Goal: Information Seeking & Learning: Learn about a topic

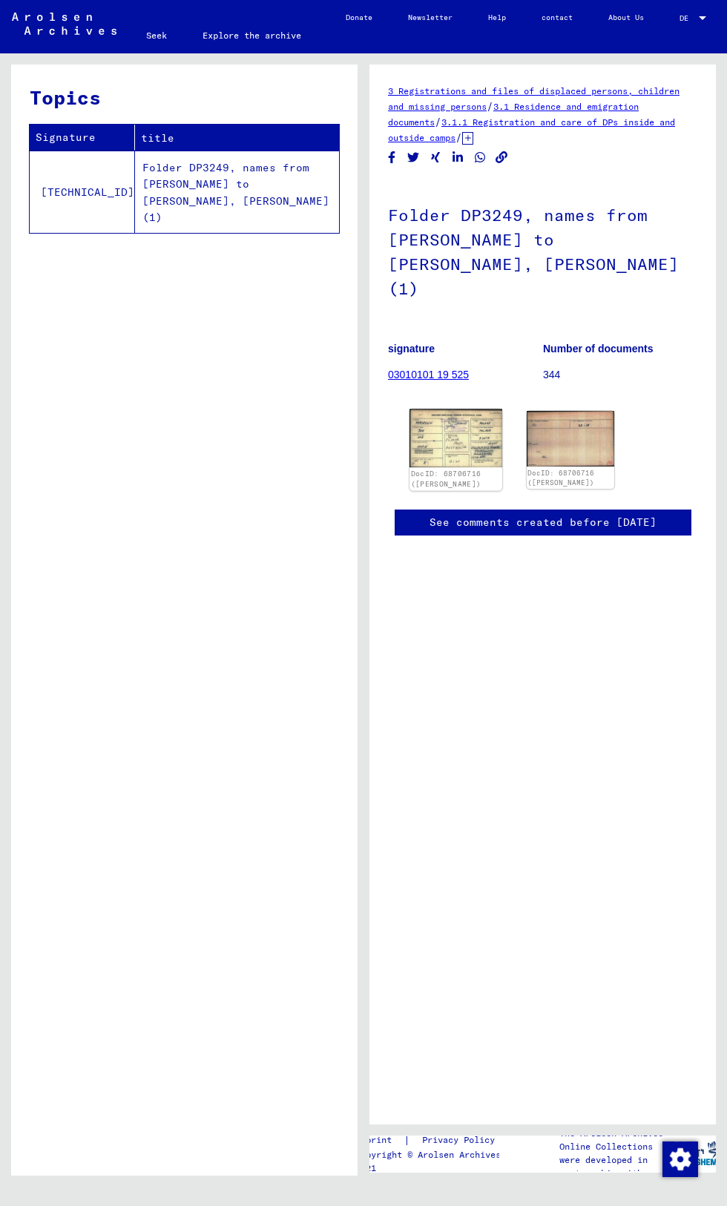
click at [427, 412] on img at bounding box center [455, 438] width 92 height 59
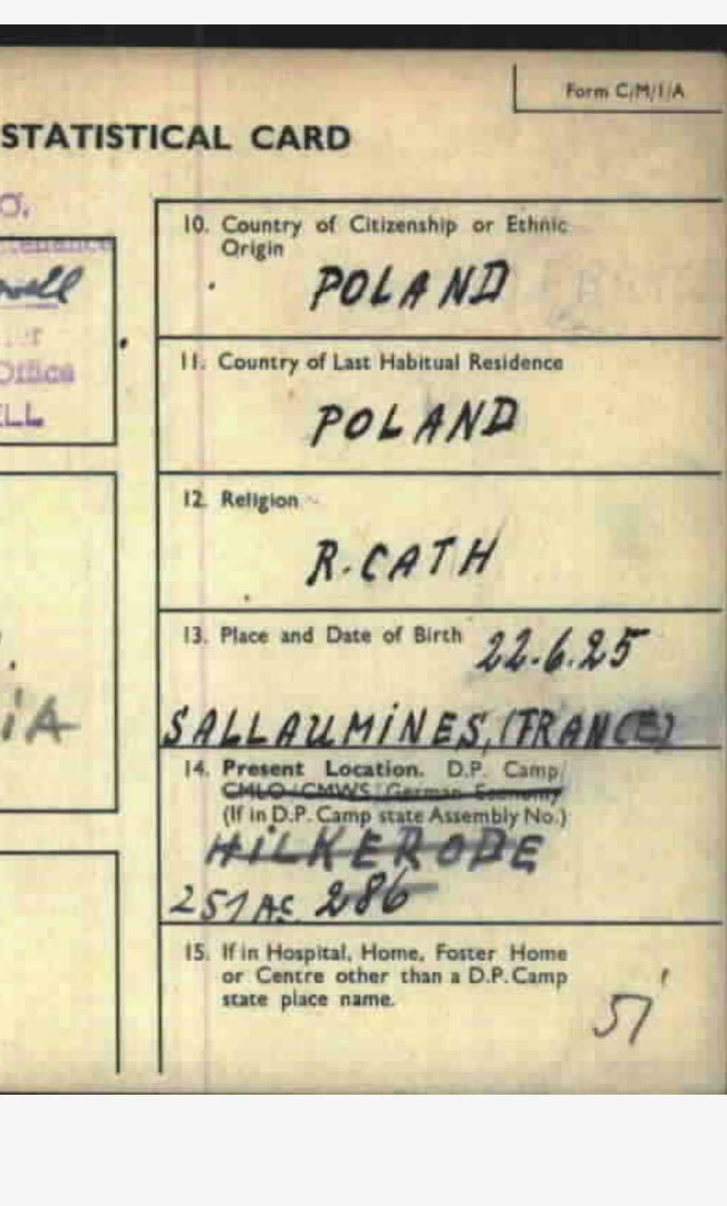
click at [573, 652] on img at bounding box center [363, 565] width 481 height 1059
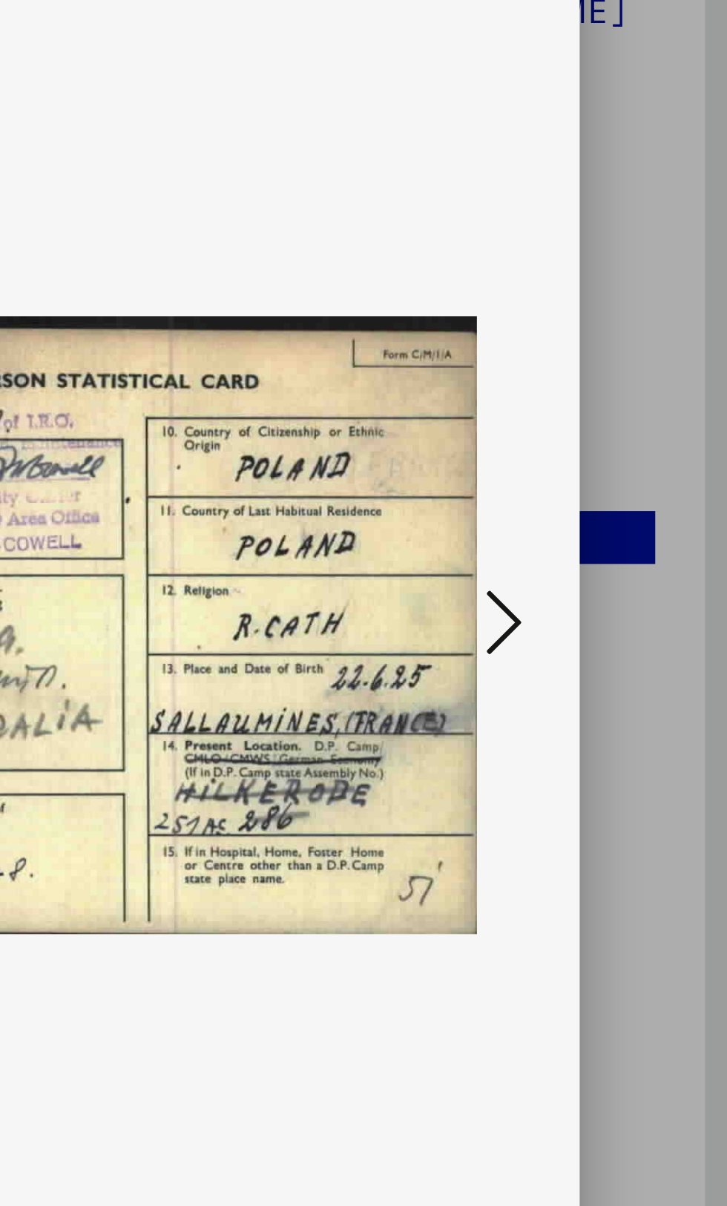
click at [623, 582] on icon at bounding box center [617, 565] width 18 height 36
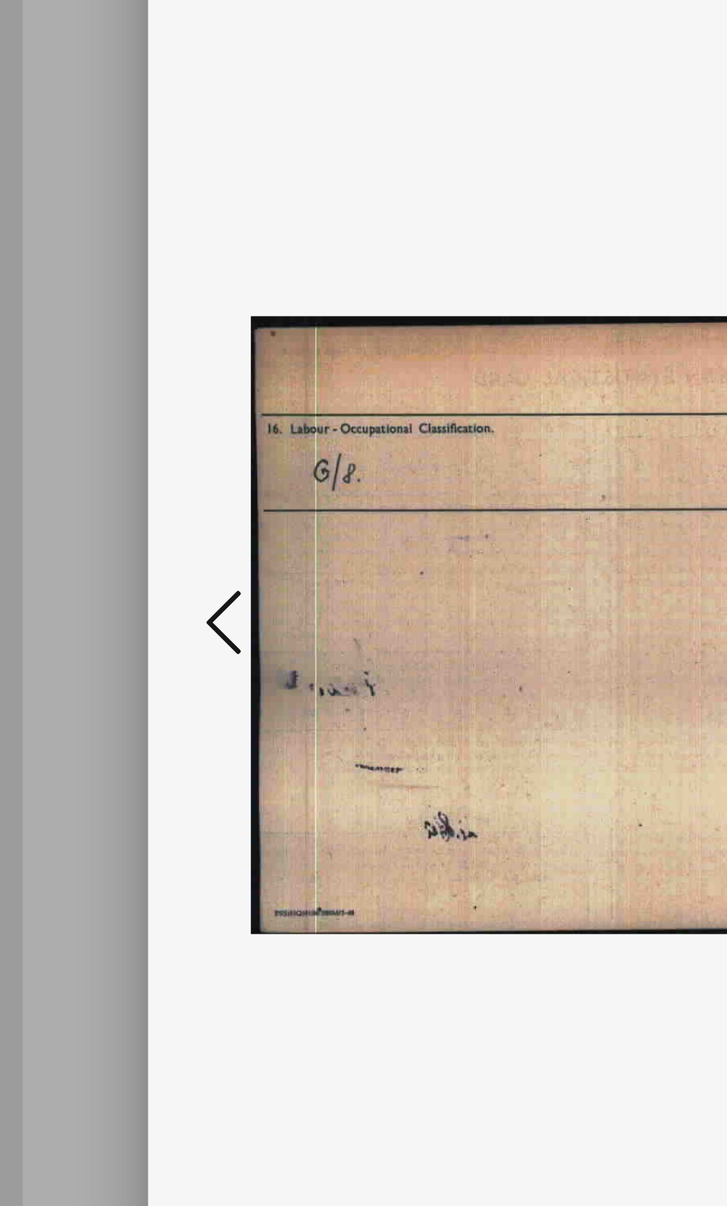
click at [108, 582] on icon at bounding box center [110, 565] width 18 height 36
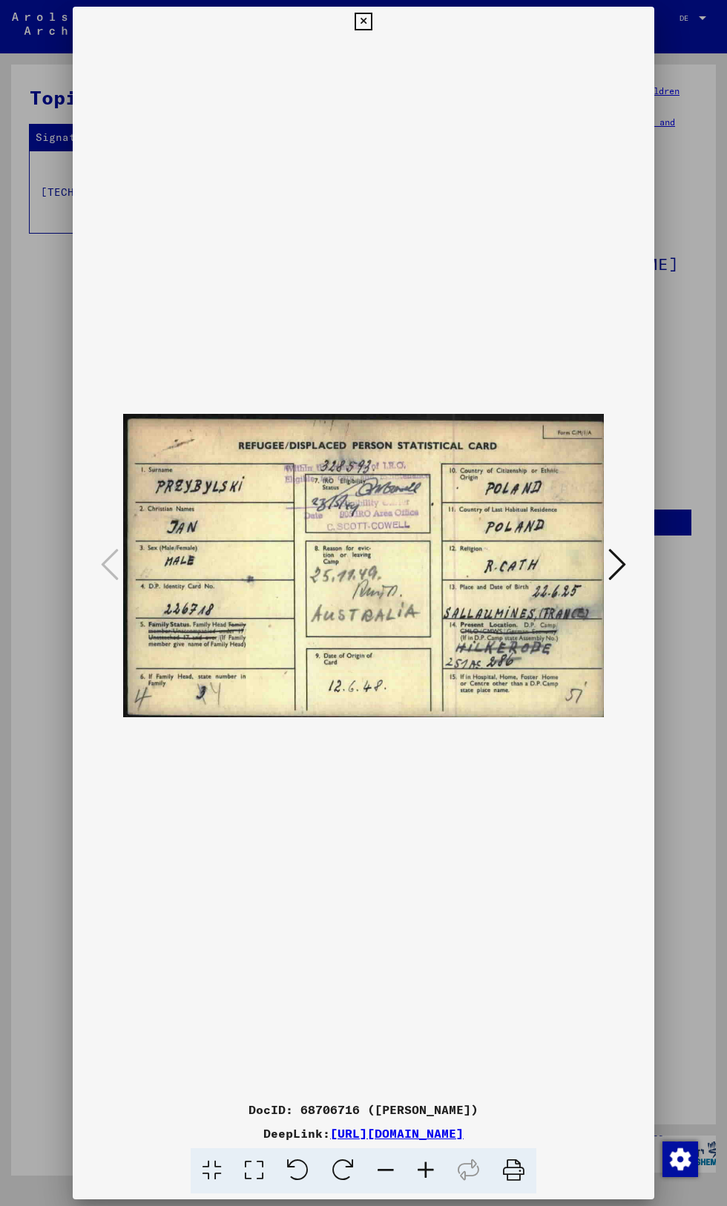
click at [363, 22] on icon at bounding box center [363, 22] width 17 height 18
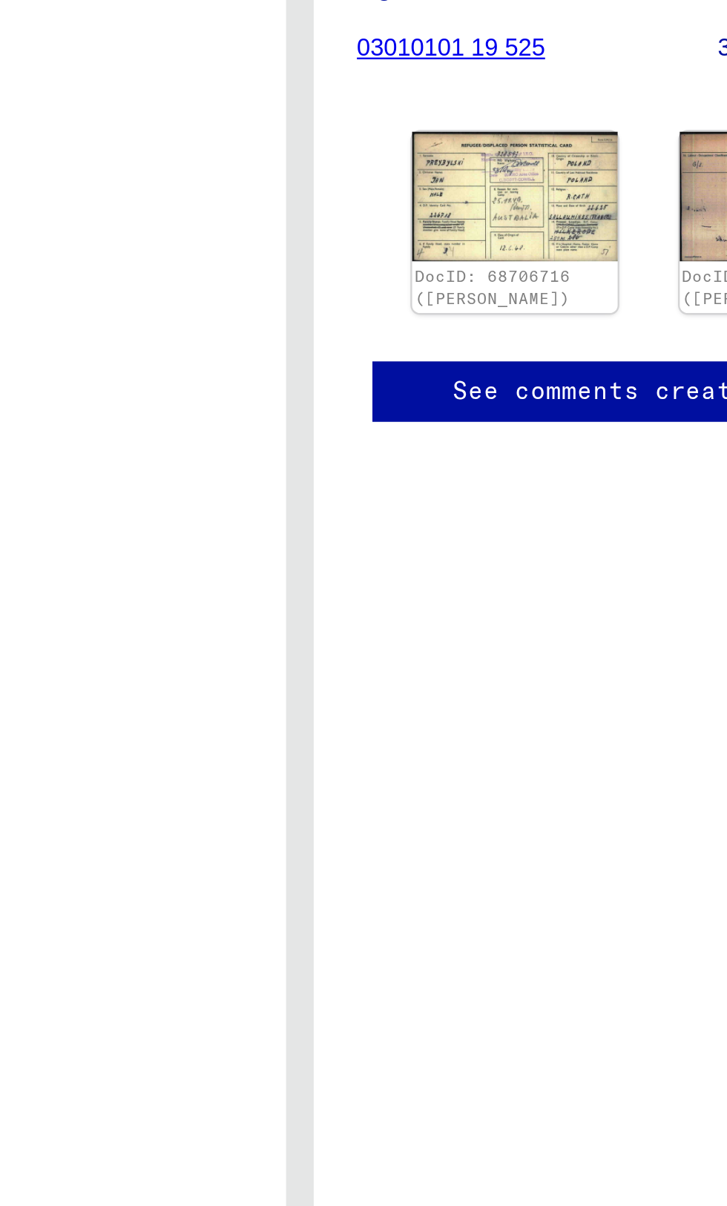
scroll to position [0, 4]
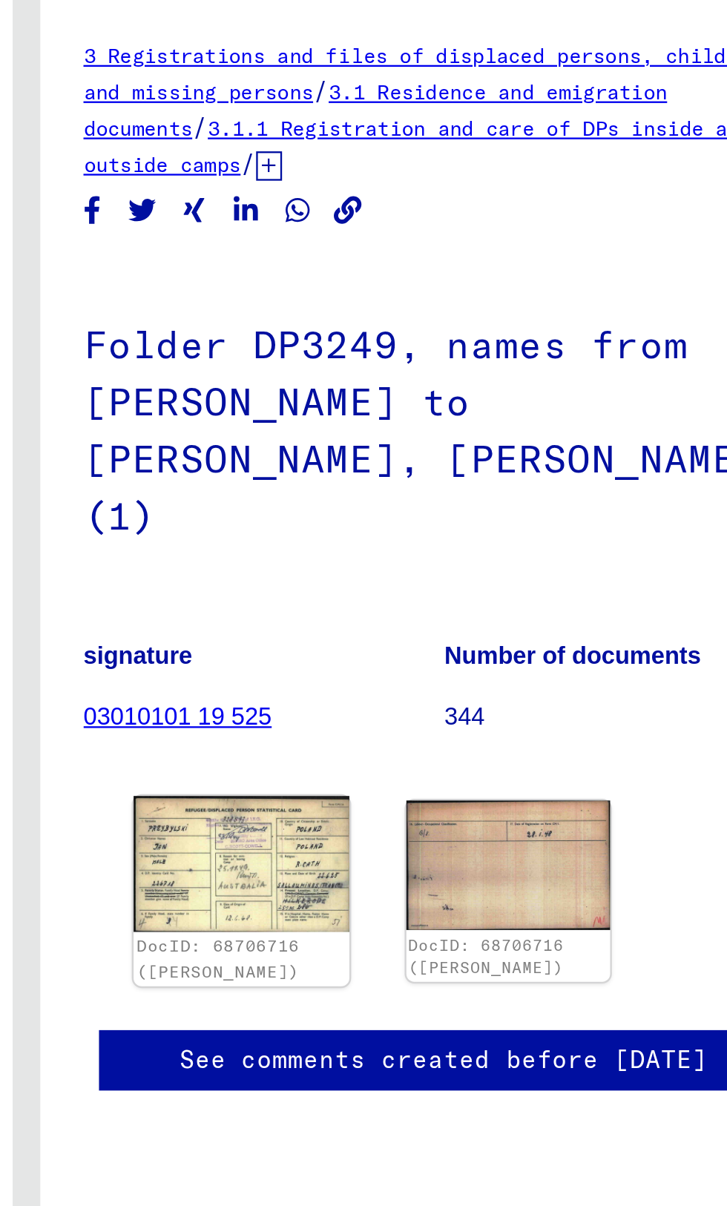
click at [470, 411] on img at bounding box center [455, 438] width 92 height 59
